Goal: Understand process/instructions

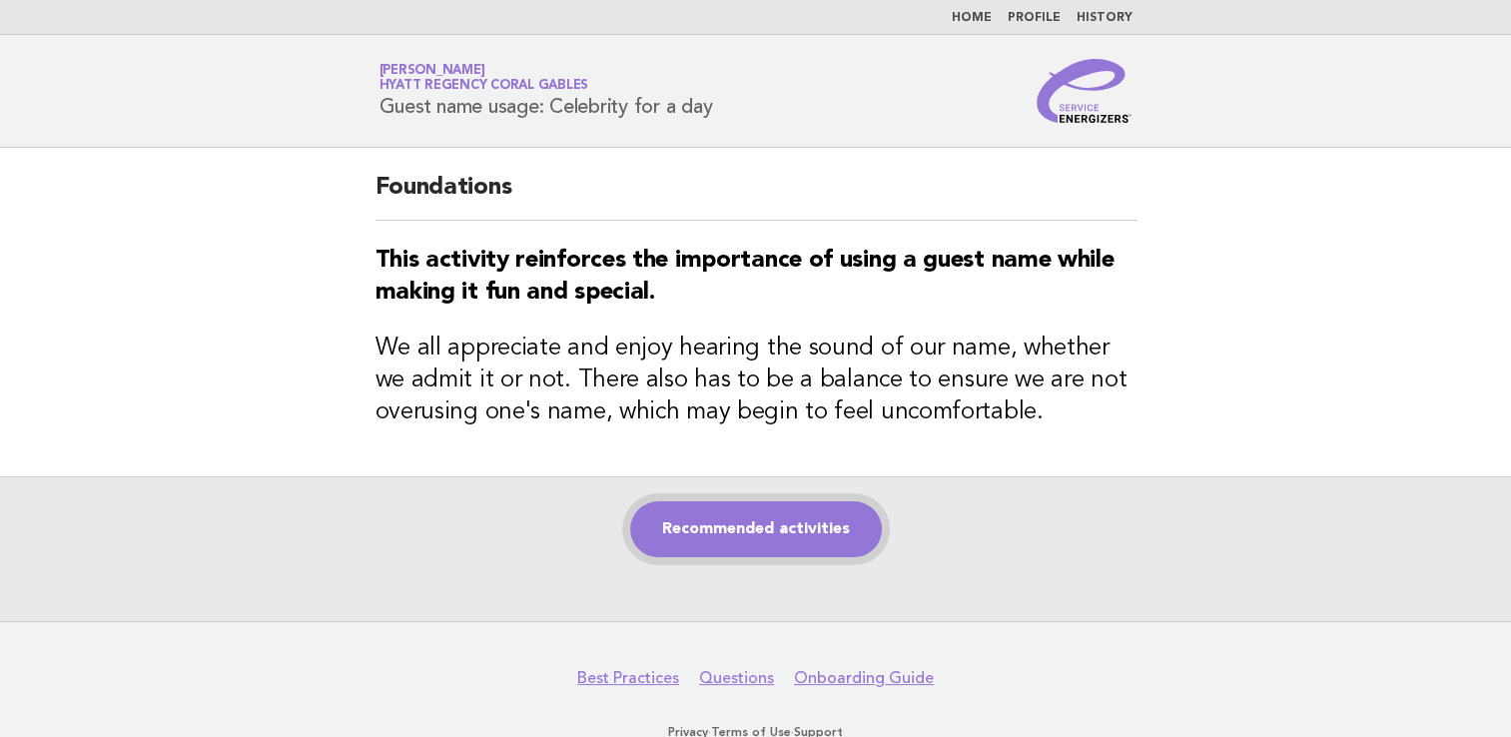
click at [795, 534] on link "Recommended activities" at bounding box center [756, 529] width 252 height 56
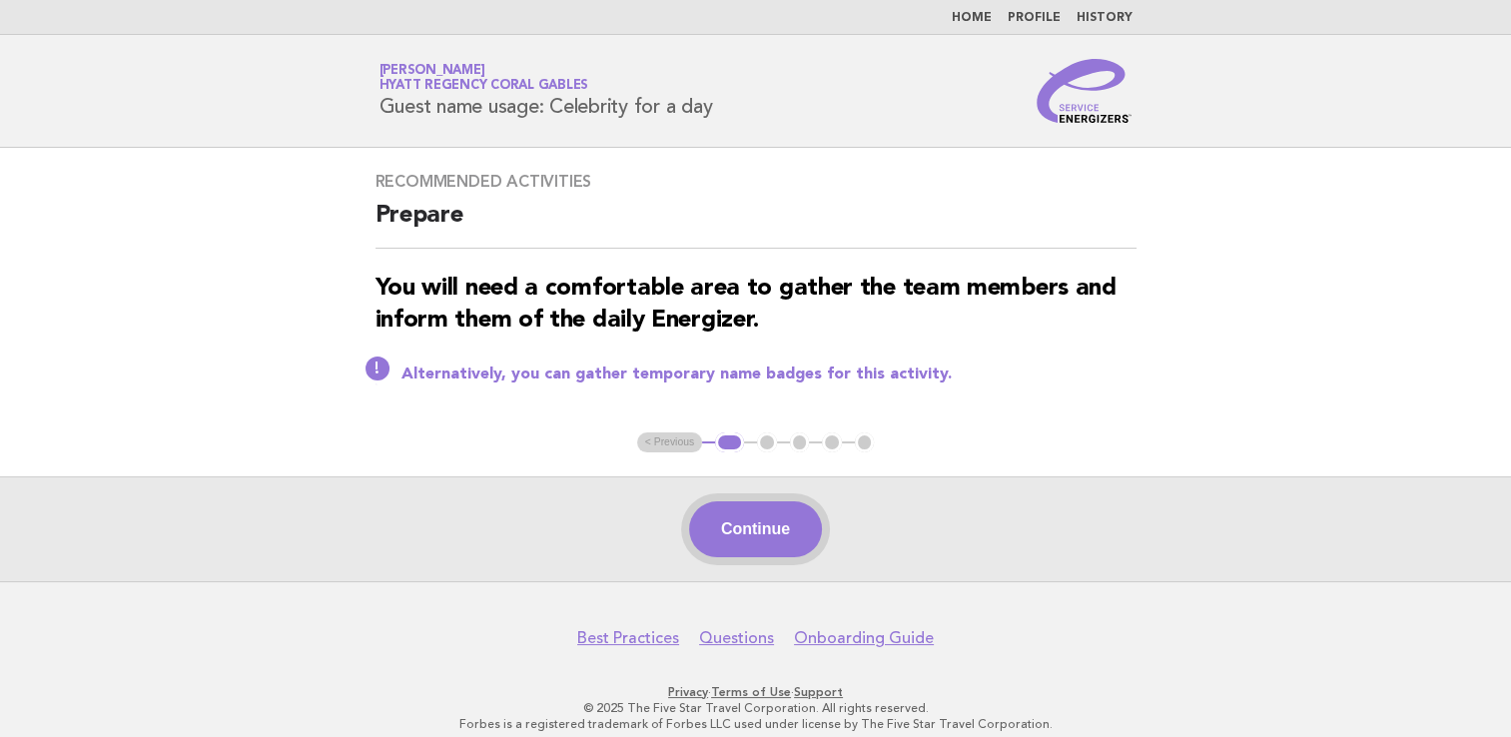
click at [775, 527] on button "Continue" at bounding box center [755, 529] width 133 height 56
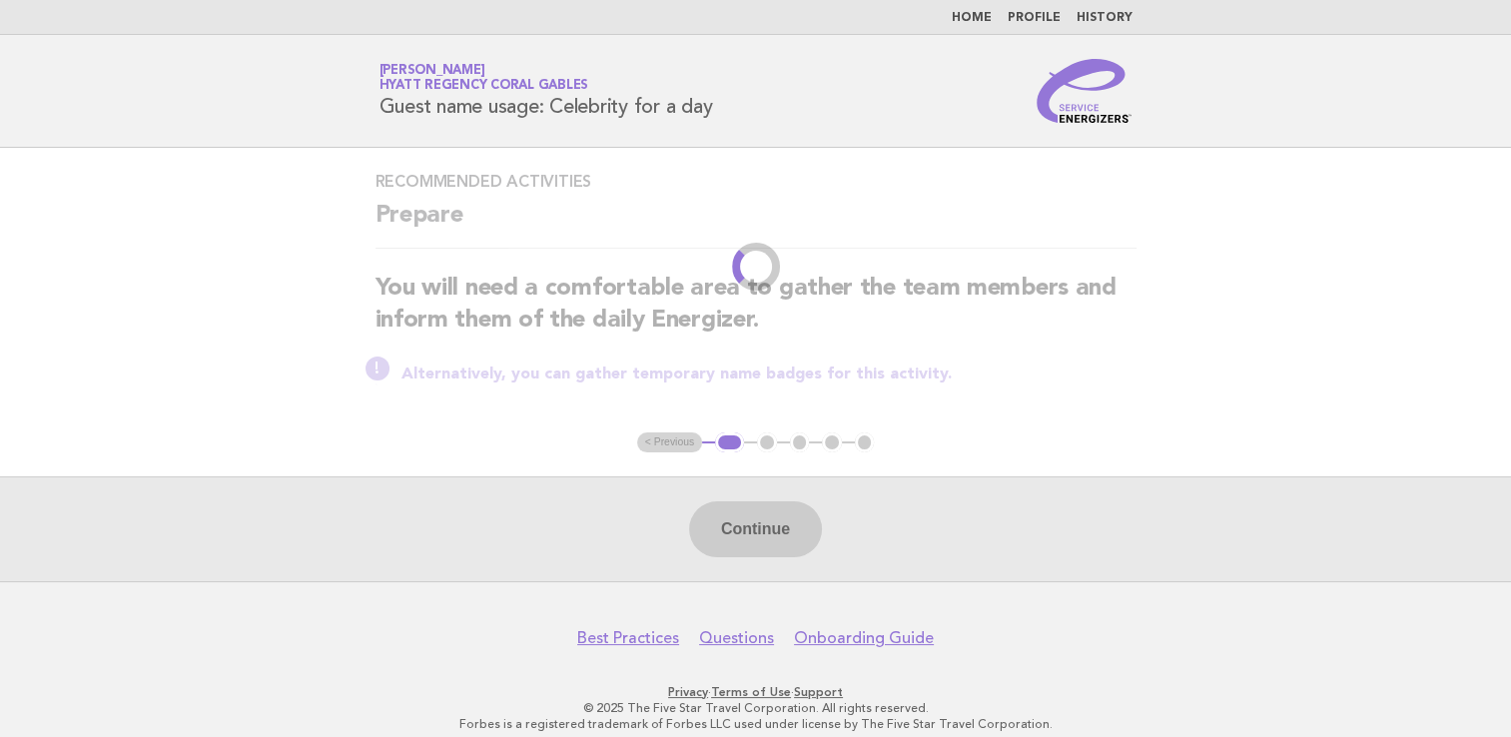
click at [1208, 343] on main "Recommended activities Prepare You will need a comfortable area to gather the t…" at bounding box center [755, 364] width 1511 height 433
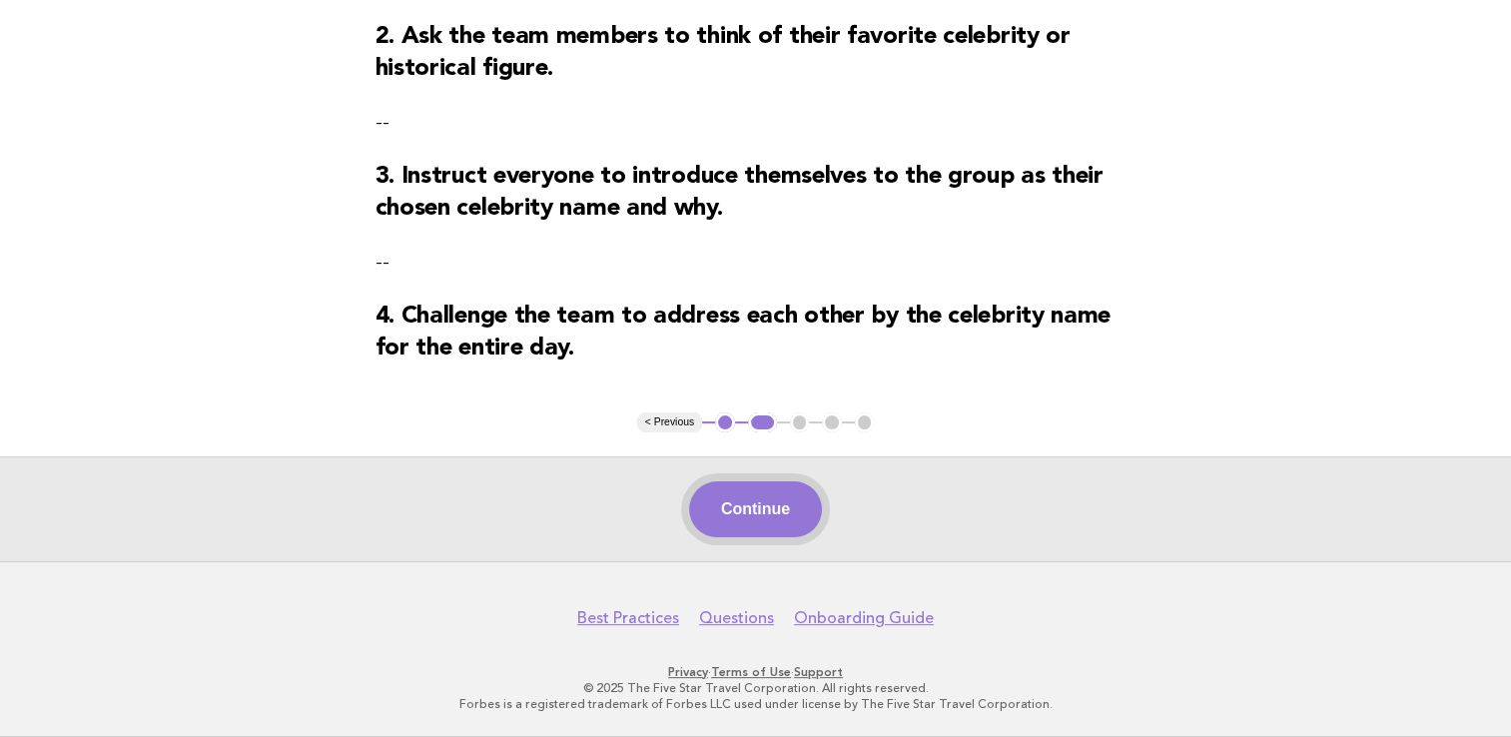
click at [740, 537] on button "Continue" at bounding box center [755, 509] width 133 height 56
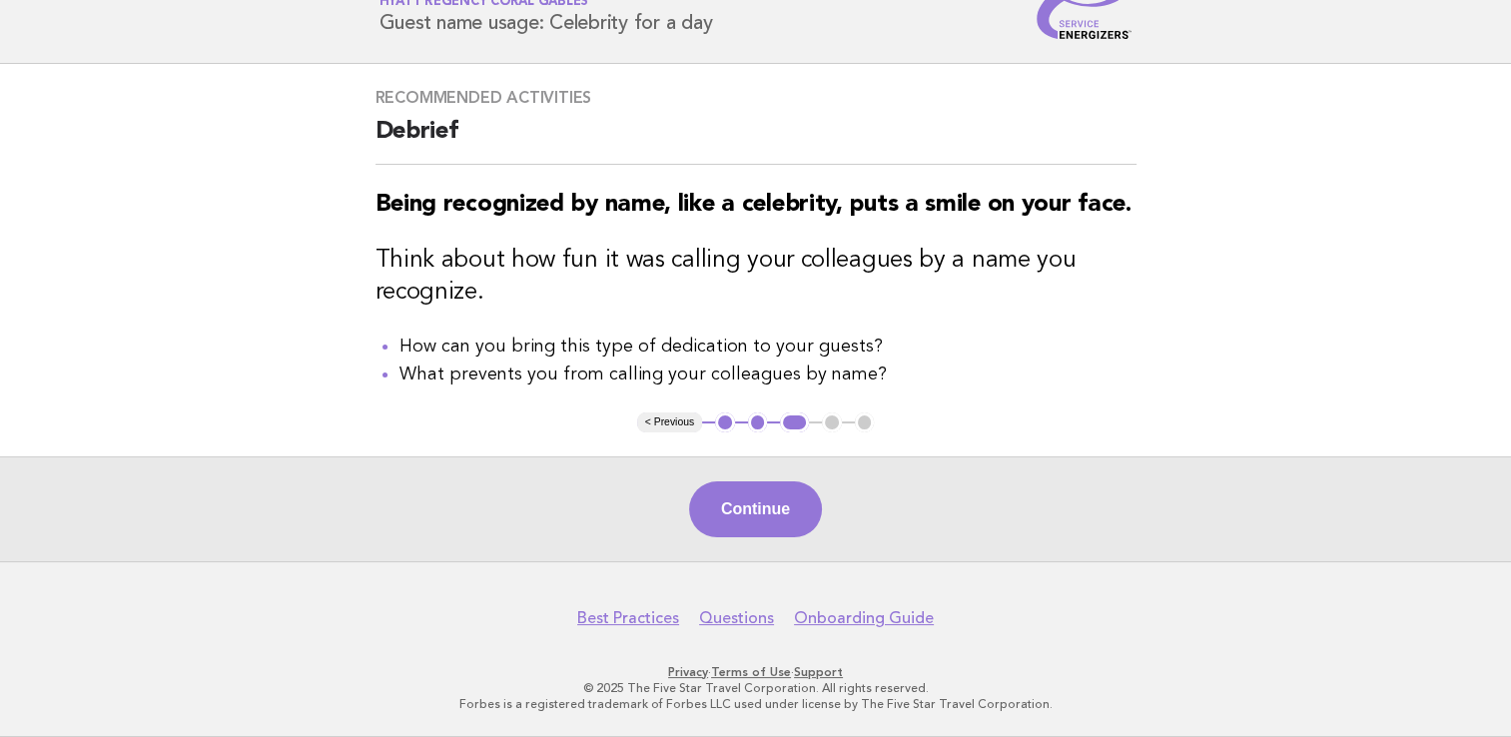
drag, startPoint x: 735, startPoint y: 497, endPoint x: 927, endPoint y: 473, distance: 193.2
click at [737, 497] on button "Continue" at bounding box center [755, 509] width 133 height 56
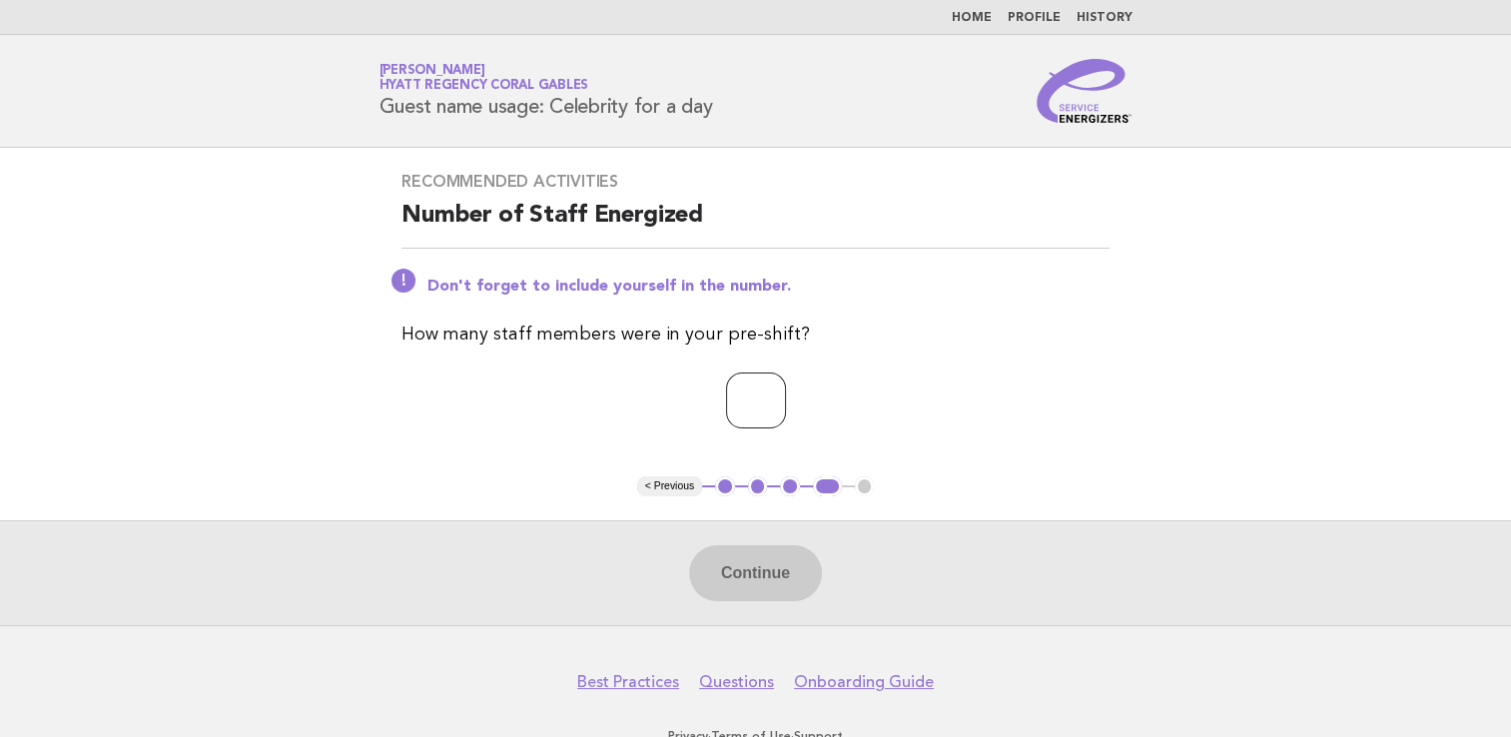
click at [741, 401] on input "number" at bounding box center [756, 400] width 60 height 56
type input "*"
drag, startPoint x: 702, startPoint y: 565, endPoint x: 745, endPoint y: 579, distance: 45.2
click at [704, 560] on button "Continue" at bounding box center [755, 573] width 133 height 56
